Goal: Task Accomplishment & Management: Manage account settings

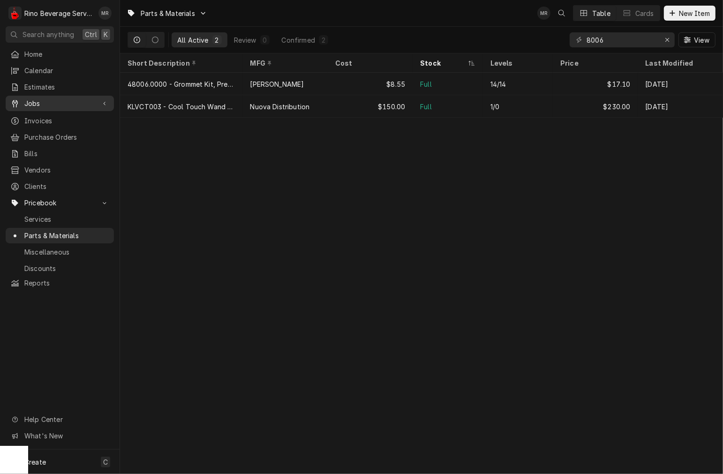
click at [58, 104] on span "Jobs" at bounding box center [59, 103] width 71 height 10
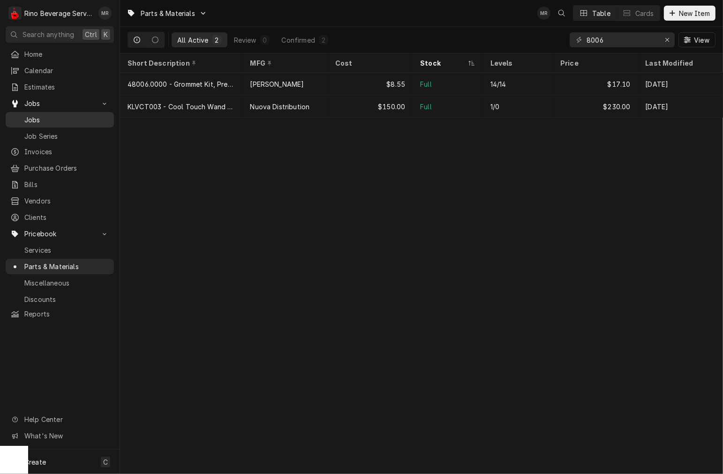
click at [85, 121] on div "Jobs" at bounding box center [59, 120] width 105 height 12
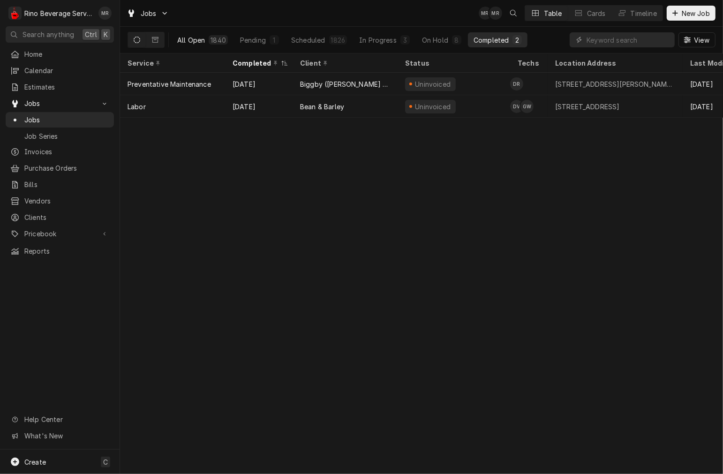
click at [218, 35] on div "1840" at bounding box center [218, 39] width 19 height 9
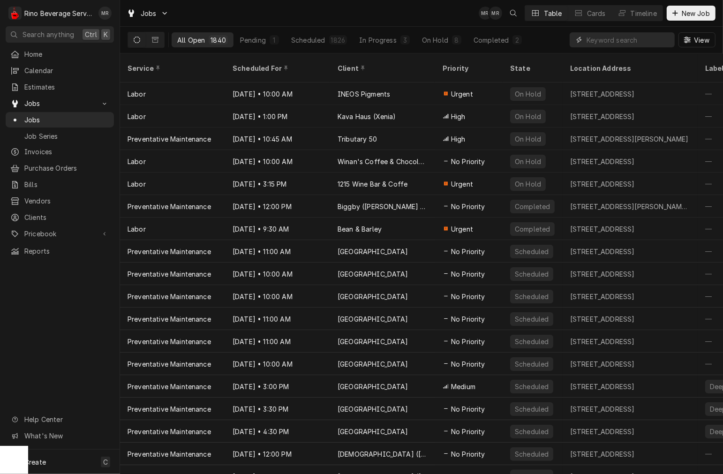
click at [593, 39] on input "Dynamic Content Wrapper" at bounding box center [627, 39] width 83 height 15
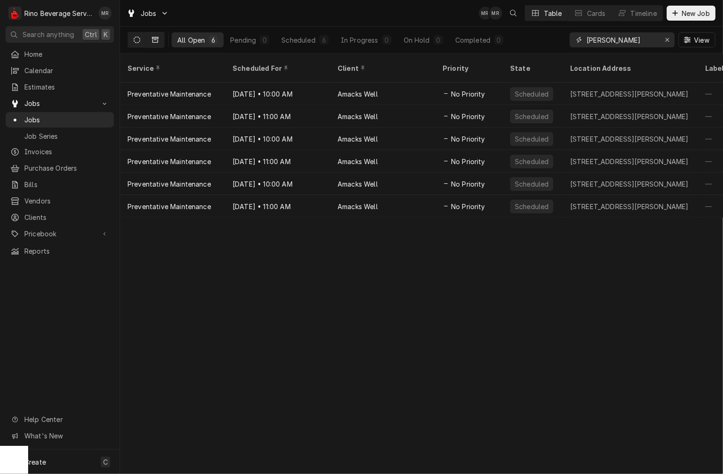
type input "amack"
click at [156, 42] on icon "Dynamic Content Wrapper" at bounding box center [155, 40] width 7 height 6
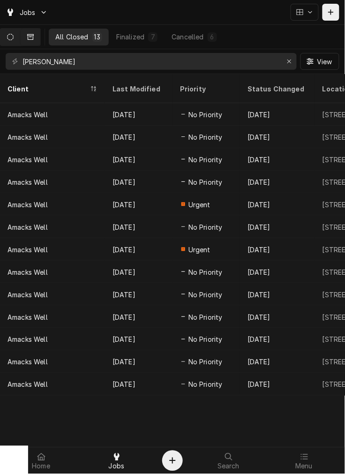
click at [20, 31] on button "Dynamic Content Wrapper" at bounding box center [10, 37] width 20 height 17
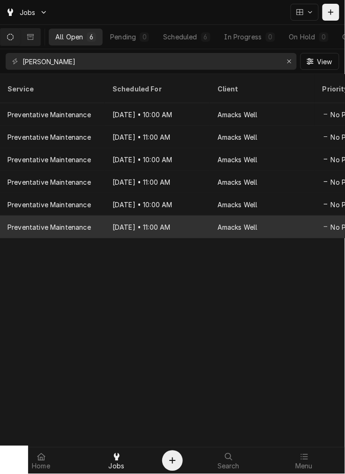
click at [128, 216] on div "Aug 21, 2028 • 11:00 AM" at bounding box center [157, 227] width 105 height 22
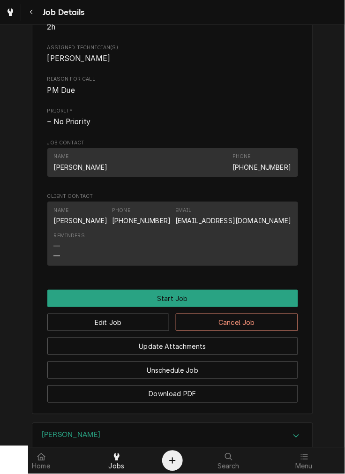
scroll to position [423, 0]
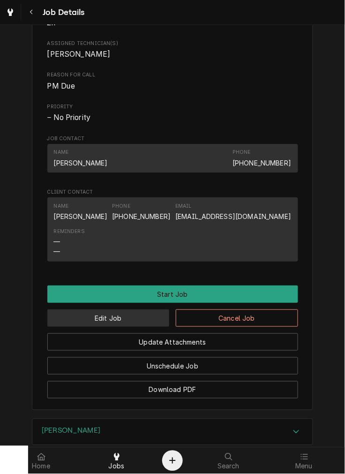
click at [130, 326] on button "Edit Job" at bounding box center [108, 317] width 122 height 17
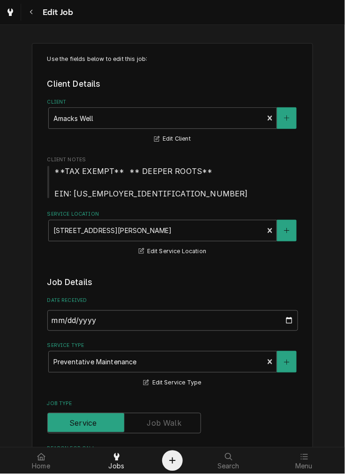
type textarea "x"
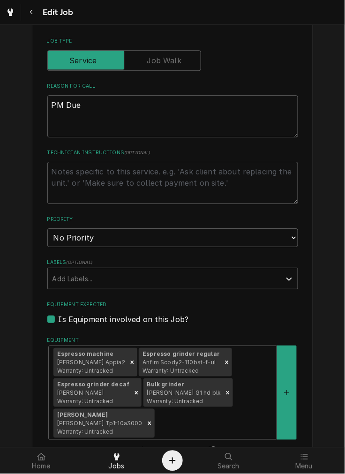
scroll to position [380, 0]
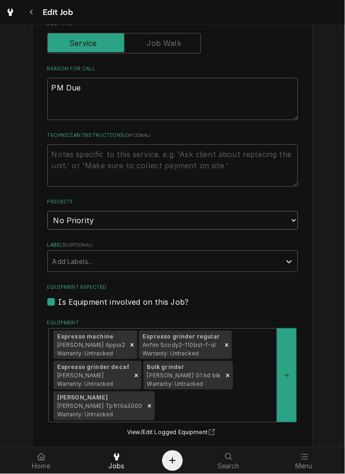
click at [252, 219] on select "No Priority Urgent High Medium Low" at bounding box center [172, 220] width 251 height 19
select select "3"
click at [47, 211] on select "No Priority Urgent High Medium Low" at bounding box center [172, 220] width 251 height 19
click at [66, 149] on textarea "Technician Instructions ( optional )" at bounding box center [172, 165] width 251 height 42
type textarea "x"
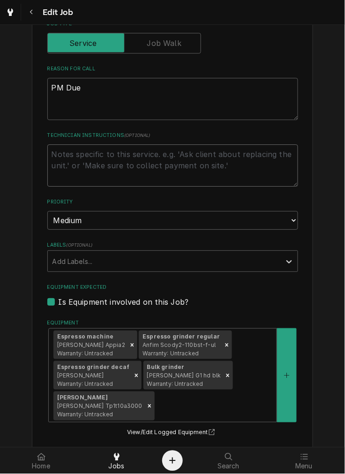
type textarea "*"
type textarea "x"
type textarea "**"
type textarea "x"
type textarea "**m"
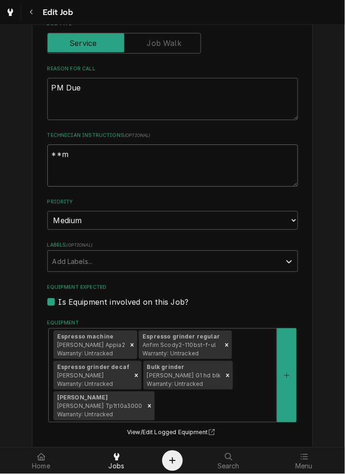
type textarea "x"
type textarea "**mo"
type textarea "x"
type textarea "**mos"
type textarea "x"
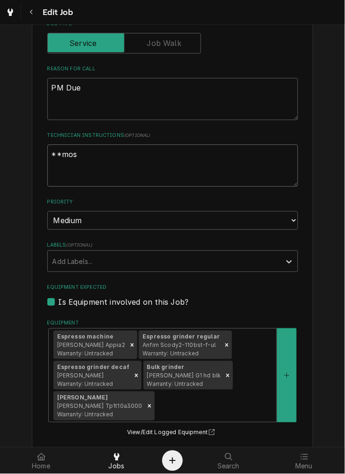
type textarea "**most"
type textarea "x"
type textarea "**most"
type textarea "x"
type textarea "**most"
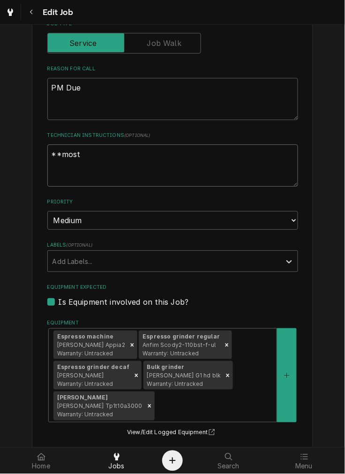
type textarea "x"
type textarea "**mos"
type textarea "x"
type textarea "**mo"
type textarea "x"
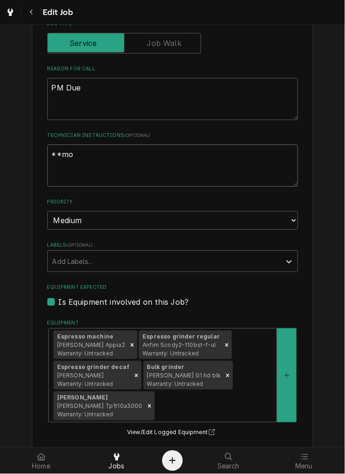
type textarea "**m"
type textarea "x"
type textarea "**"
type textarea "x"
type textarea "*"
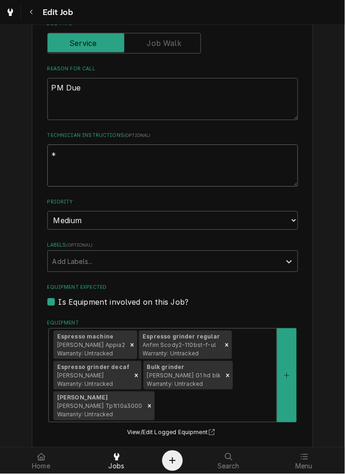
type textarea "x"
type textarea "sc"
type textarea "x"
type textarea "scr"
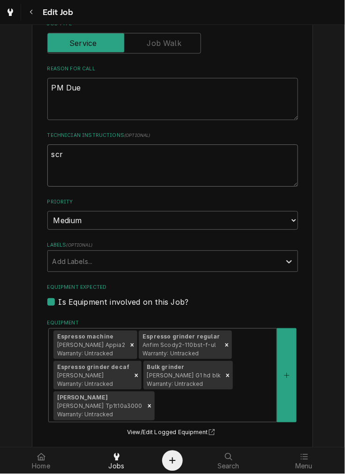
type textarea "x"
type textarea "scre"
type textarea "x"
type textarea "scree"
type textarea "x"
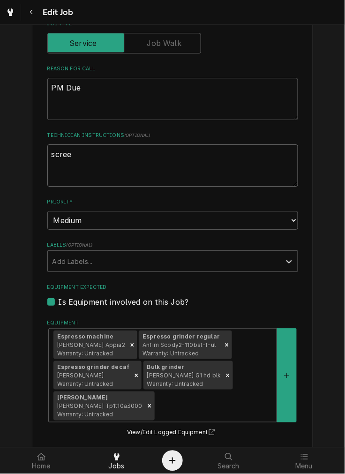
type textarea "screen"
type textarea "x"
type textarea "screens"
type textarea "x"
type textarea "screens"
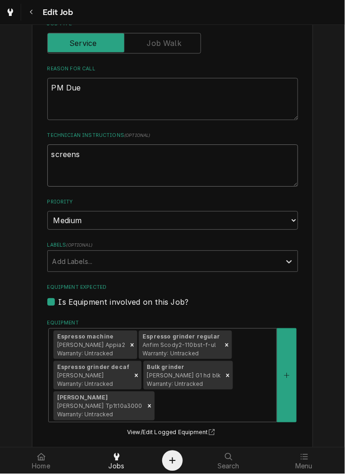
type textarea "x"
type textarea "screens an"
type textarea "x"
type textarea "screens and"
type textarea "x"
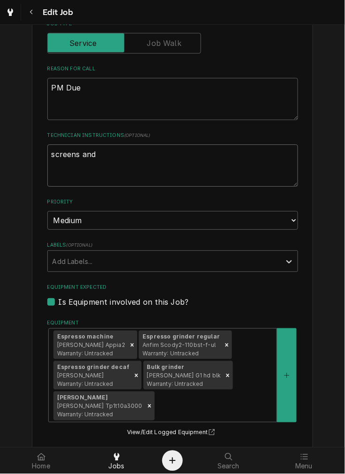
type textarea "screens and"
type textarea "x"
type textarea "screens and ga"
type textarea "x"
type textarea "screens and gas"
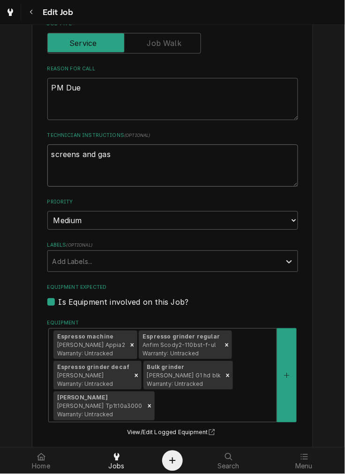
type textarea "x"
type textarea "screens and gask"
type textarea "x"
type textarea "screens and gaske"
type textarea "x"
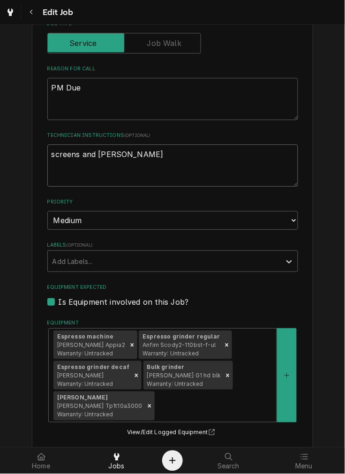
type textarea "screens and gasket"
type textarea "x"
type textarea "screens and gaskets"
type textarea "x"
type textarea "screens and gaskets r"
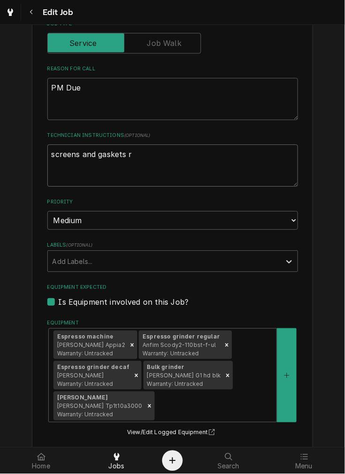
type textarea "x"
type textarea "screens and gaskets re"
type textarea "x"
type textarea "screens and gaskets rep"
type textarea "x"
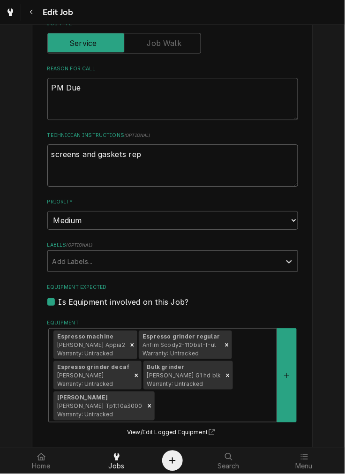
type textarea "screens and gaskets repl"
type textarea "x"
type textarea "screens and gaskets repla"
type textarea "x"
type textarea "screens and gaskets replac"
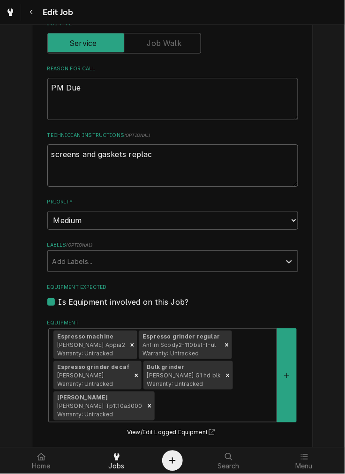
type textarea "x"
type textarea "screens and gaskets replace"
type textarea "x"
type textarea "screens and gaskets replaced"
type textarea "x"
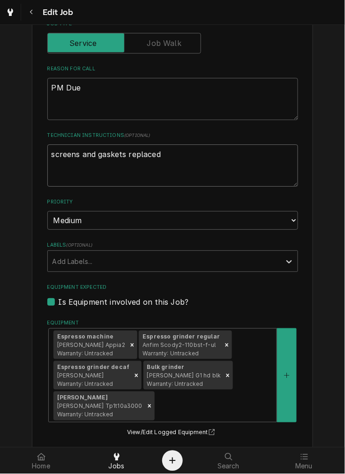
type textarea "screens and gaskets replaced"
type textarea "x"
type textarea "screens and gaskets replaced"
click at [187, 156] on textarea "screens and gaskets replaced" at bounding box center [172, 165] width 251 height 42
click at [125, 155] on textarea "screens and gaskets replaced" at bounding box center [172, 165] width 251 height 42
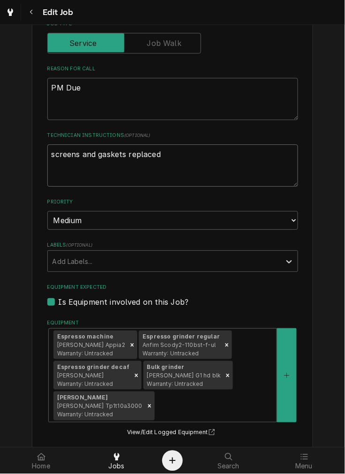
type textarea "x"
type textarea "screens and gaskets anreplaced"
type textarea "x"
type textarea "screens and gaskets andreplaced"
type textarea "x"
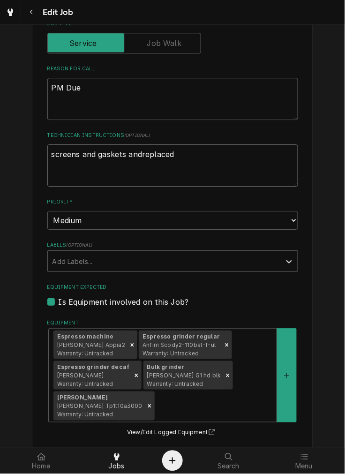
type textarea "screens and gaskets and replaced"
type textarea "x"
type textarea "screens and gaskets and creplaced"
type textarea "x"
type textarea "screens and gaskets and cireplaced"
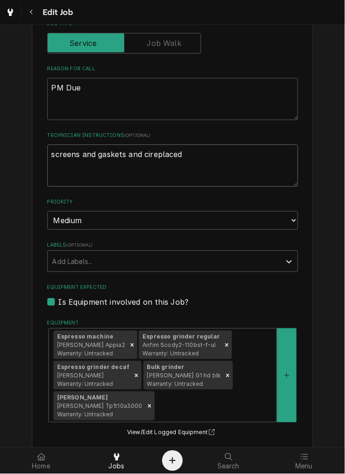
type textarea "x"
type textarea "screens and gaskets and cirreplaced"
type textarea "x"
type textarea "screens and gaskets and circreplaced"
type textarea "x"
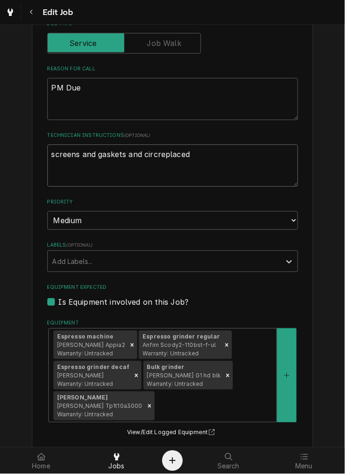
type textarea "screens and gaskets and circureplaced"
type textarea "x"
type textarea "screens and gaskets and circuireplaced"
type textarea "x"
type textarea "screens and gaskets and circuitreplaced"
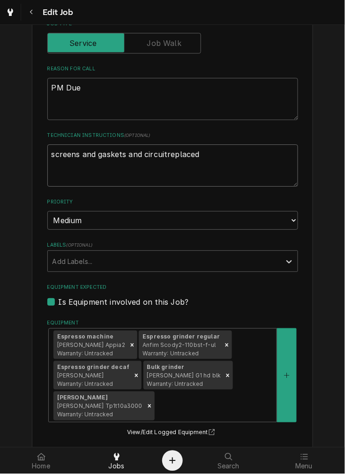
type textarea "x"
type textarea "screens and gaskets and circuit replaced"
type textarea "x"
type textarea "screens and gaskets and circuit breplaced"
type textarea "x"
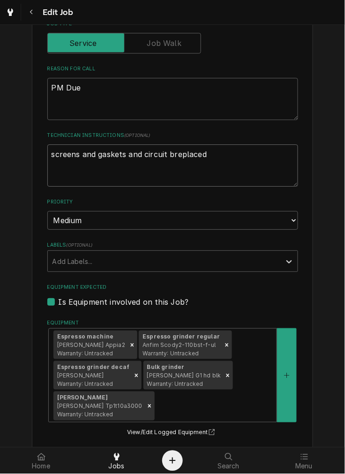
type textarea "screens and gaskets and circuit boreplaced"
type textarea "x"
type textarea "screens and gaskets and circuit boareplaced"
type textarea "x"
type textarea "screens and gaskets and circuit boarreplaced"
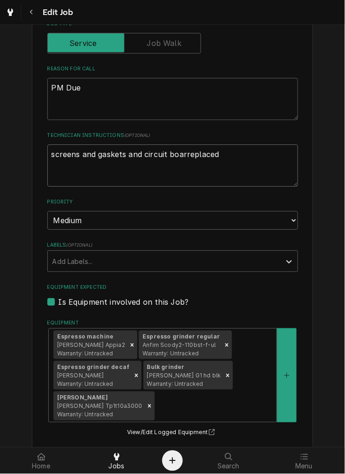
type textarea "x"
type textarea "screens and gaskets and circuit boardreplaced"
type textarea "x"
type textarea "screens and gaskets and circuit board replaced"
click at [254, 157] on textarea "screens and gaskets and circuit board replaced" at bounding box center [172, 165] width 251 height 42
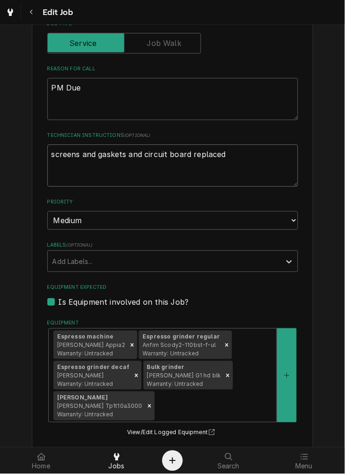
type textarea "x"
type textarea "screens and gaskets and circuit board replaced 8"
type textarea "x"
type textarea "screens and gaskets and circuit board replaced 8-"
type textarea "x"
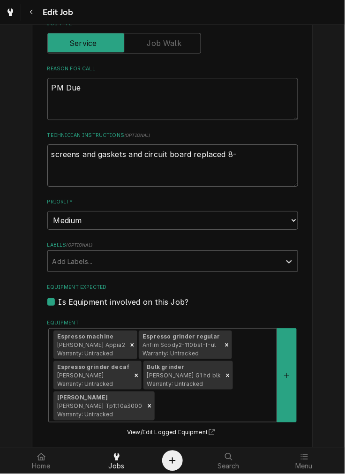
type textarea "screens and gaskets and circuit board replaced 8-1"
type textarea "x"
type textarea "screens and gaskets and circuit board replaced 8-11"
type textarea "x"
type textarea "screens and gaskets and circuit board replaced 8-11"
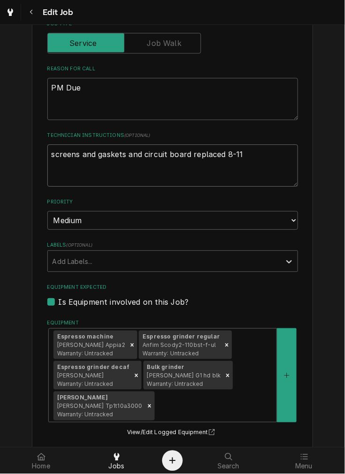
click at [254, 158] on textarea "screens and gaskets and circuit board replaced 8-11" at bounding box center [172, 165] width 251 height 42
type textarea "x"
type textarea "screens and gaskets and circuit board replaced 8-11m"
type textarea "x"
type textarea "screens and gaskets and circuit board replaced 8-11"
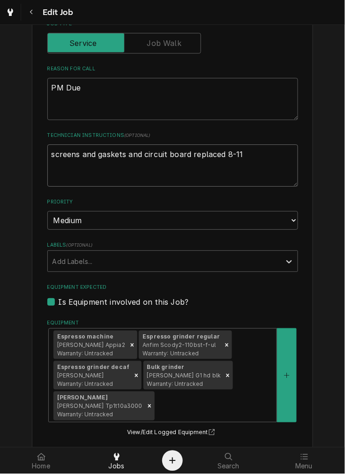
type textarea "x"
type textarea "screens and gaskets and circuit board replaced 8-11,"
type textarea "x"
type textarea "screens and gaskets and circuit board replaced 8-11,"
type textarea "x"
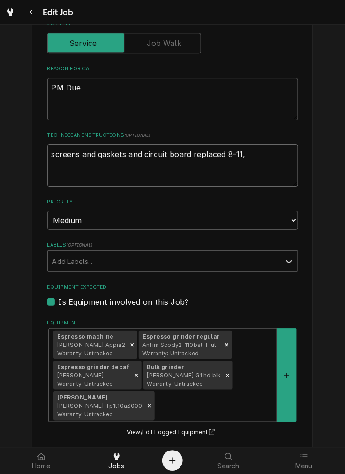
type textarea "screens and gaskets and circuit board replaced 8-11, s"
type textarea "x"
type textarea "screens and gaskets and circuit board replaced 8-11, sp"
type textarea "x"
type textarea "screens and gaskets and circuit board replaced 8-11, spr"
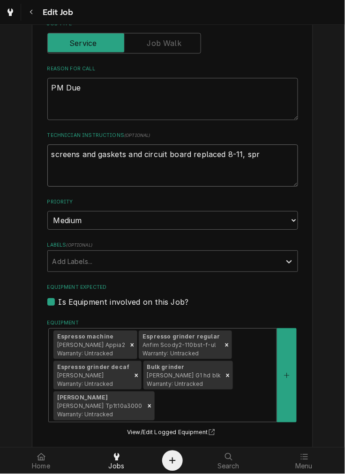
type textarea "x"
type textarea "screens and gaskets and circuit board replaced 8-11, spra"
type textarea "x"
type textarea "screens and gaskets and circuit board replaced 8-11, spray"
type textarea "x"
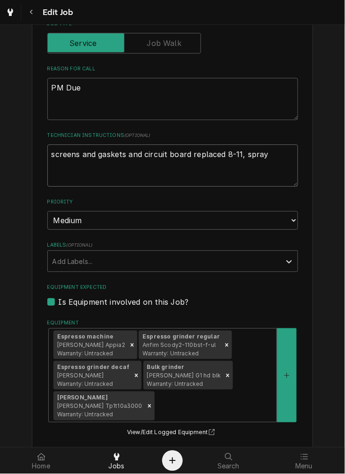
type textarea "screens and gaskets and circuit board replaced 8-11, sprayh"
type textarea "x"
type textarea "screens and gaskets and circuit board replaced 8-11, sprayhe"
type textarea "x"
type textarea "screens and gaskets and circuit board replaced 8-11, sprayhea"
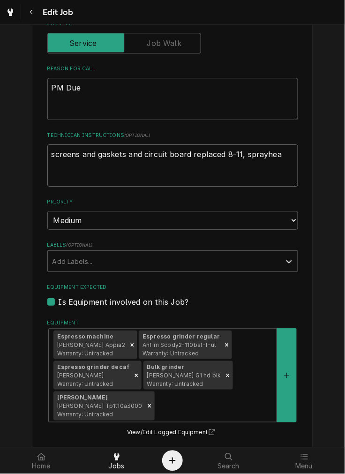
type textarea "x"
type textarea "screens and gaskets and circuit board replaced 8-11, sprayhead"
type textarea "x"
type textarea "screens and gaskets and circuit board replaced 8-11, sprayheads"
type textarea "x"
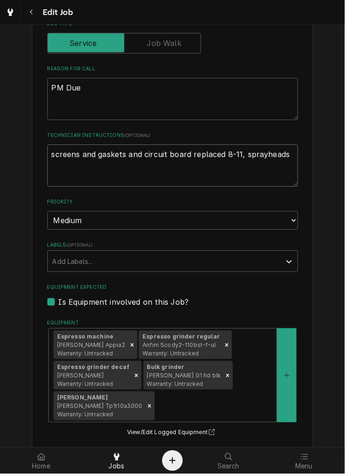
type textarea "screens and gaskets and circuit board replaced 8-11, sprayheads"
type textarea "x"
type textarea "screens and gaskets and circuit board replaced 8-11, sprayheads s"
type textarea "x"
type textarea "screens and gaskets and circuit board replaced 8-11, sprayheads se"
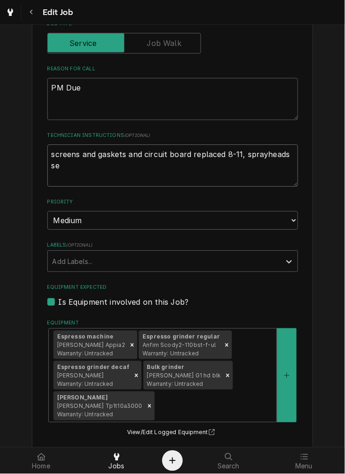
type textarea "x"
type textarea "screens and gaskets and circuit board replaced 8-11, sprayheads sen"
type textarea "x"
type textarea "screens and gaskets and circuit board replaced 8-11, sprayheads sent"
type textarea "x"
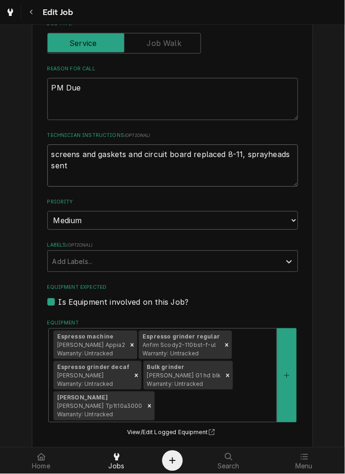
type textarea "screens and gaskets and circuit board replaced 8-11, sprayheads sent"
type textarea "x"
type textarea "screens and gaskets and circuit board replaced 8-11, sprayheads sent"
click at [110, 163] on textarea "screens and gaskets and circuit board replaced 8-11, sprayheads sent" at bounding box center [172, 165] width 251 height 42
type textarea "x"
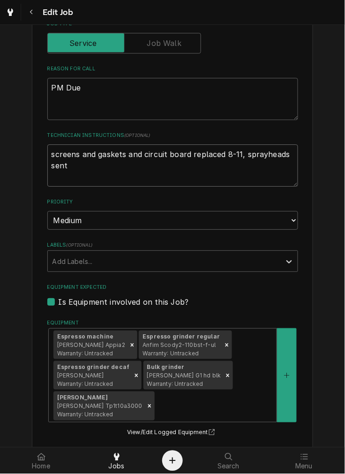
type textarea "screens and gaskets and circuit board replaced 8-11, sprayheads sent 4"
type textarea "x"
type textarea "screens and gaskets and circuit board replaced 8-11, sprayheads sent 4-"
type textarea "x"
type textarea "screens and gaskets and circuit board replaced 8-11, sprayheads sent 4-1"
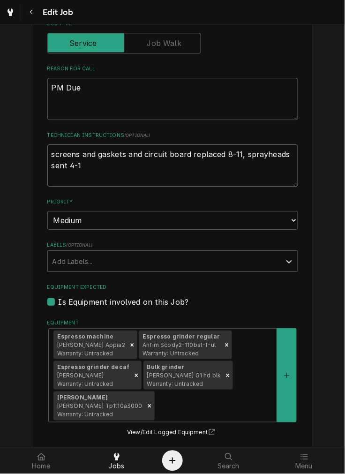
type textarea "x"
type textarea "screens and gaskets and circuit board replaced 8-11, sprayheads sent 4-15"
type textarea "x"
type textarea "screens and gaskets and circuit board replaced 8-11, sprayheads sent 4-15,"
type textarea "x"
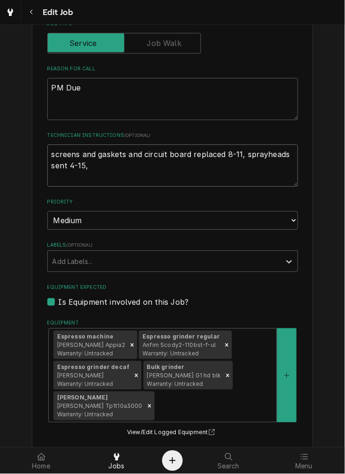
type textarea "screens and gaskets and circuit board replaced 8-11, sprayheads sent 4-15,"
click at [114, 91] on textarea "PM Due" at bounding box center [172, 99] width 251 height 42
type textarea "x"
type textarea "PM Du"
type textarea "x"
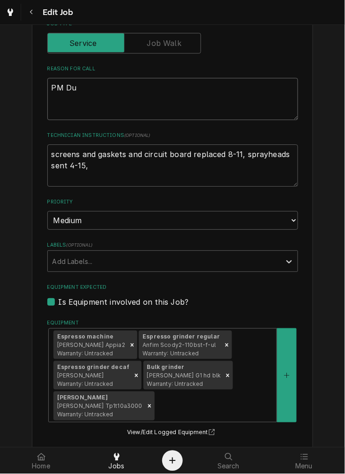
type textarea "PM D"
type textarea "x"
type textarea "PM"
type textarea "x"
type textarea "PM"
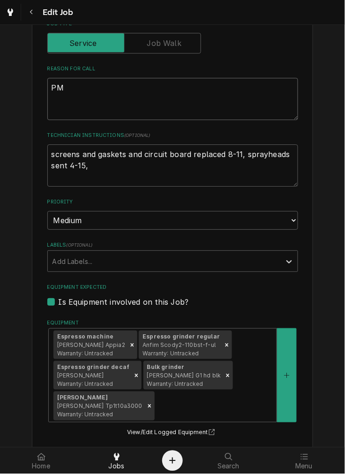
type textarea "x"
type textarea "P"
type textarea "x"
type textarea "R"
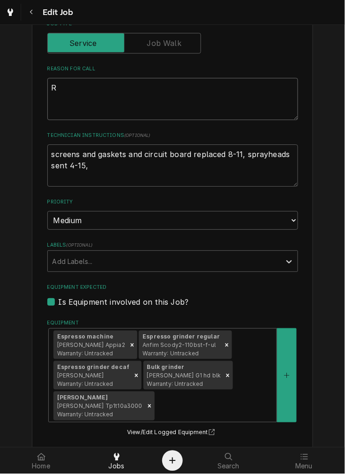
type textarea "x"
type textarea "Re"
type textarea "x"
type textarea "Rep"
type textarea "x"
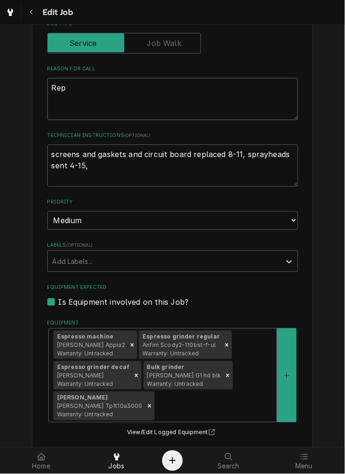
type textarea "Repl"
click at [164, 92] on textarea "Replace water filter, prevntative maintenace as needed" at bounding box center [172, 99] width 251 height 42
click at [152, 90] on textarea "Replace water filter, prevntative maintenace as needed" at bounding box center [172, 99] width 251 height 42
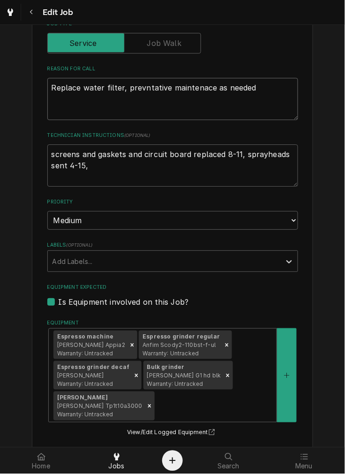
click at [152, 90] on textarea "Replace water filter, prevntative maintenace as needed" at bounding box center [172, 99] width 251 height 42
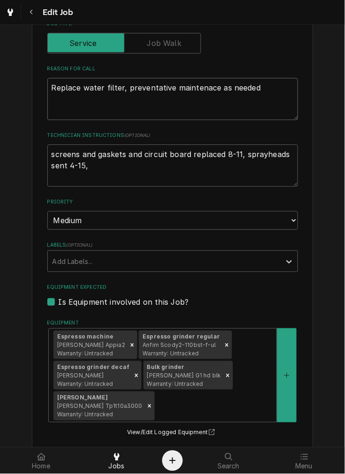
click at [186, 91] on textarea "Replace water filter, preventative maintenace as needed" at bounding box center [172, 99] width 251 height 42
click at [268, 82] on textarea "Replace water filter, preventative maintenance as needed" at bounding box center [172, 99] width 251 height 42
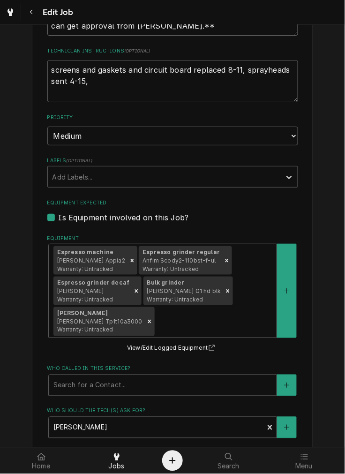
scroll to position [474, 0]
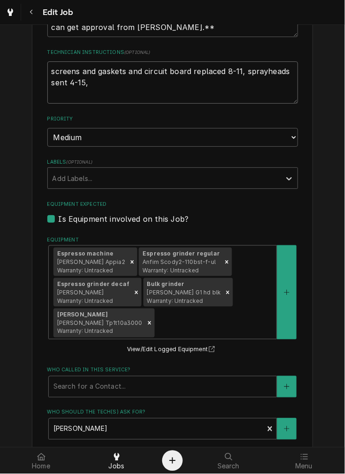
click at [206, 97] on textarea "screens and gaskets and circuit board replaced 8-11, sprayheads sent 4-15," at bounding box center [172, 82] width 251 height 42
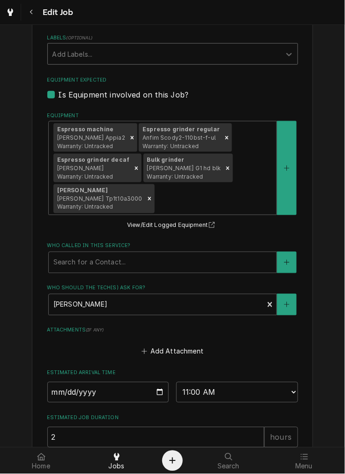
scroll to position [612, 0]
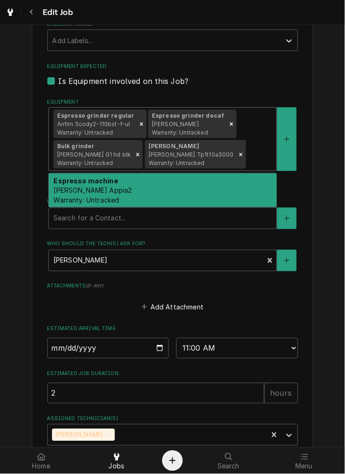
click at [228, 191] on div "Espresso machine Nouva simonelli Appia2 Warranty: Untracked" at bounding box center [163, 190] width 228 height 34
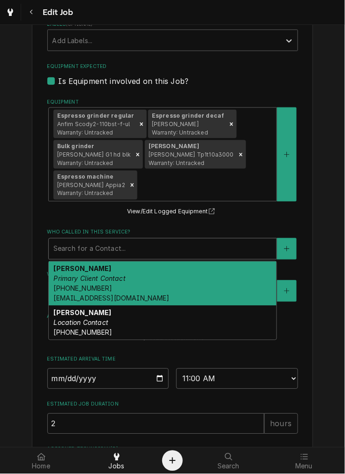
click at [194, 230] on label "Who called in this service?" at bounding box center [172, 232] width 251 height 7
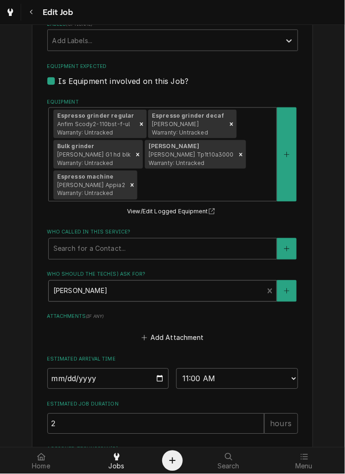
scroll to position [697, 0]
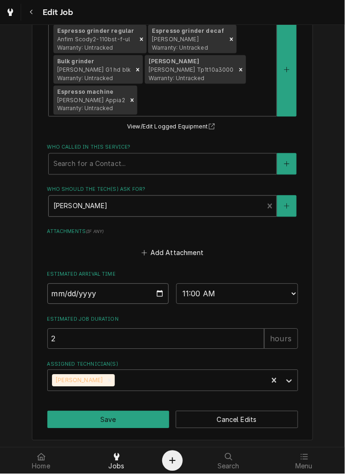
click at [153, 297] on input "2028-08-21" at bounding box center [108, 294] width 122 height 21
click at [155, 297] on input "2028-08-21" at bounding box center [108, 294] width 122 height 21
click at [65, 292] on input "2028-08-21" at bounding box center [108, 294] width 122 height 21
click at [210, 284] on select "AM / PM 6:00 AM 6:15 AM 6:30 AM 6:45 AM 7:00 AM 7:15 AM 7:30 AM 7:45 AM 8:00 AM…" at bounding box center [237, 294] width 122 height 21
click at [176, 284] on select "AM / PM 6:00 AM 6:15 AM 6:30 AM 6:45 AM 7:00 AM 7:15 AM 7:30 AM 7:45 AM 8:00 AM…" at bounding box center [237, 294] width 122 height 21
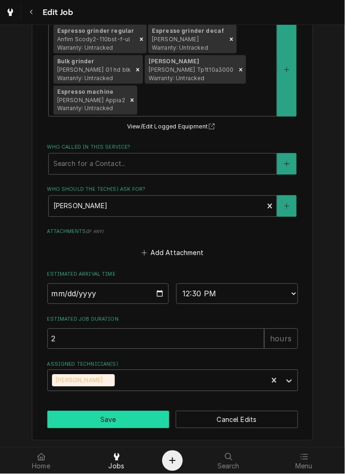
click at [105, 421] on button "Save" at bounding box center [108, 419] width 122 height 17
